Goal: Task Accomplishment & Management: Manage account settings

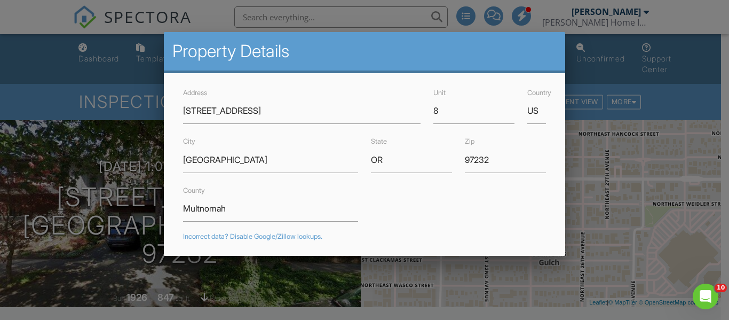
click at [231, 104] on input "1534 NE 24th Ave" at bounding box center [302, 111] width 238 height 26
click at [229, 106] on input "1534 NE 24th Ave" at bounding box center [302, 111] width 238 height 26
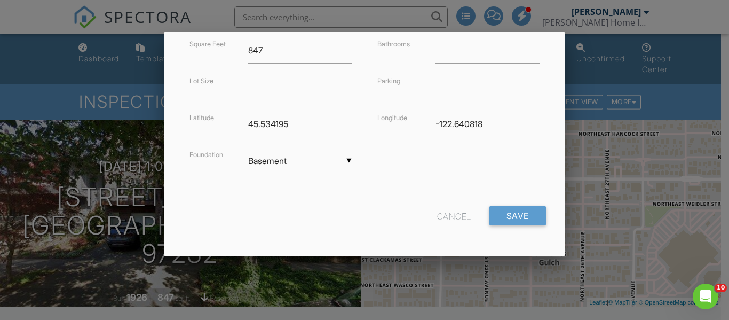
scroll to position [310, 0]
type input "[STREET_ADDRESS]"
click at [510, 222] on input "Save" at bounding box center [518, 214] width 57 height 19
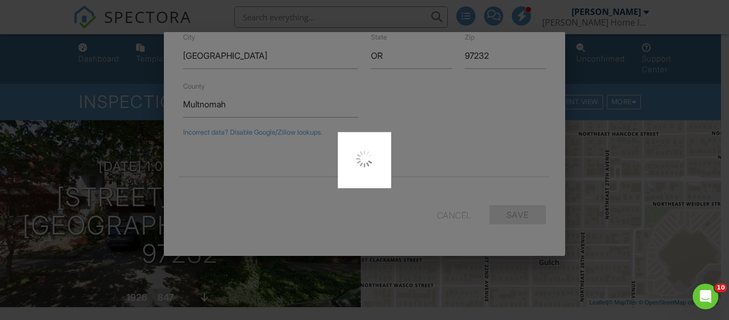
type input "45.5343348"
type input "-122.6388919"
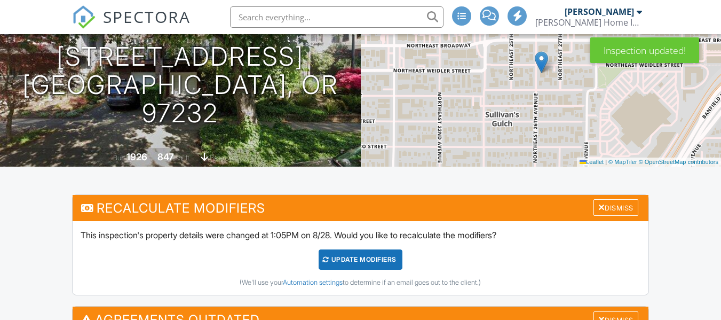
scroll to position [187, 0]
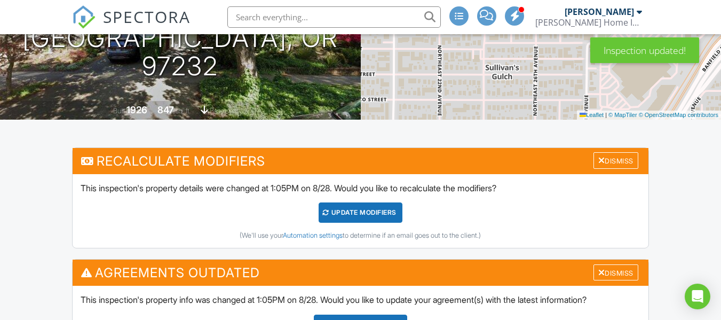
click at [374, 219] on div "UPDATE Modifiers" at bounding box center [361, 212] width 84 height 20
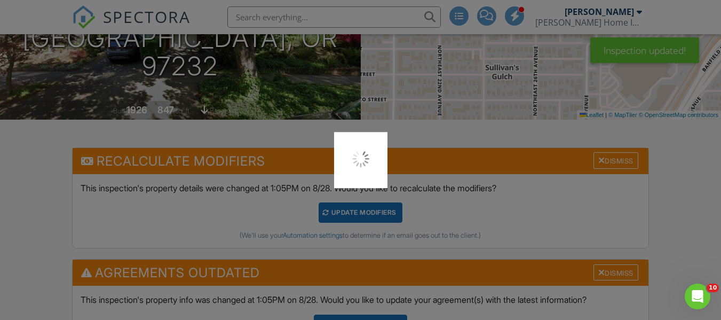
scroll to position [0, 0]
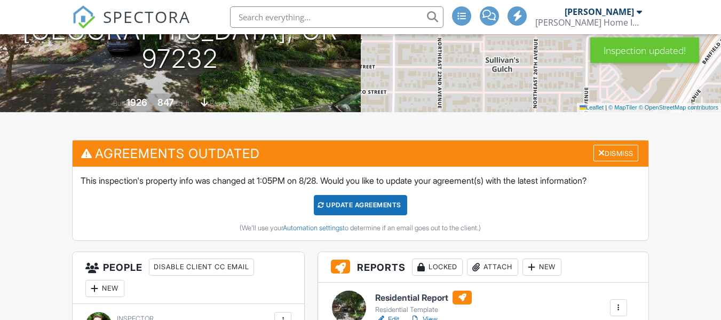
scroll to position [195, 0]
click at [368, 205] on div "Update Agreements" at bounding box center [360, 205] width 93 height 20
